Goal: Find contact information: Find contact information

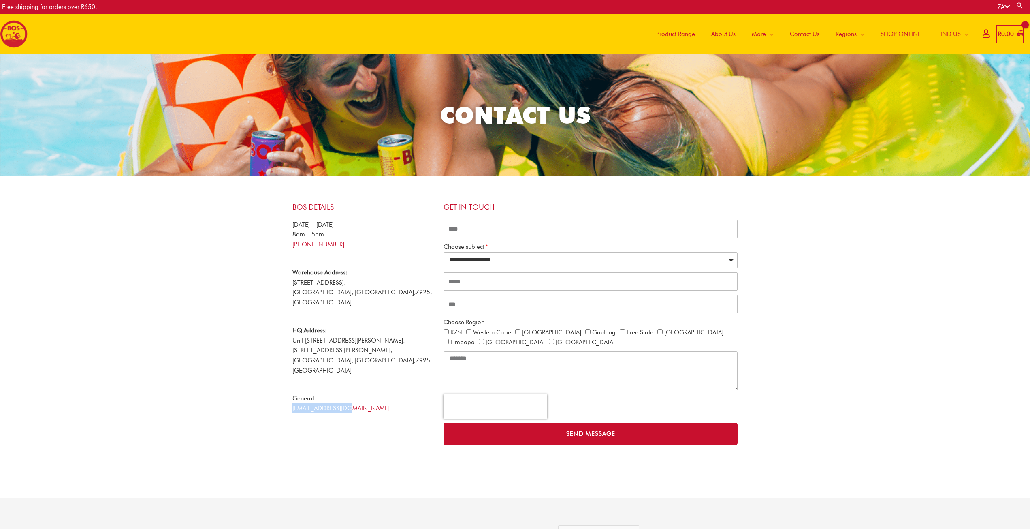
drag, startPoint x: 359, startPoint y: 395, endPoint x: 262, endPoint y: 384, distance: 97.5
click at [262, 384] on section "**********" at bounding box center [515, 343] width 1030 height 308
copy link "[EMAIL_ADDRESS][DOMAIN_NAME]"
